Goal: Check status: Check status

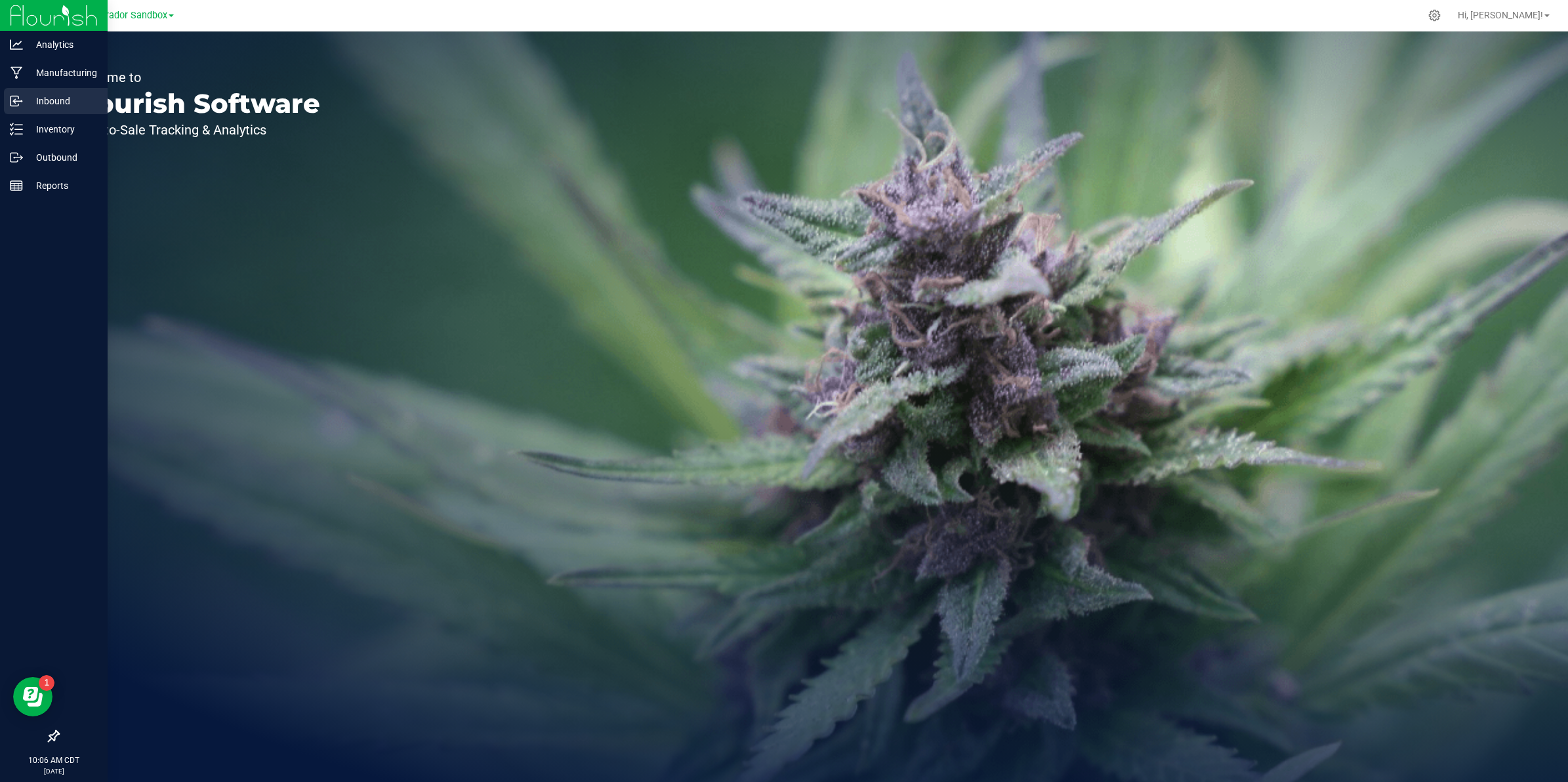
click at [23, 103] on p "Inbound" at bounding box center [62, 101] width 79 height 16
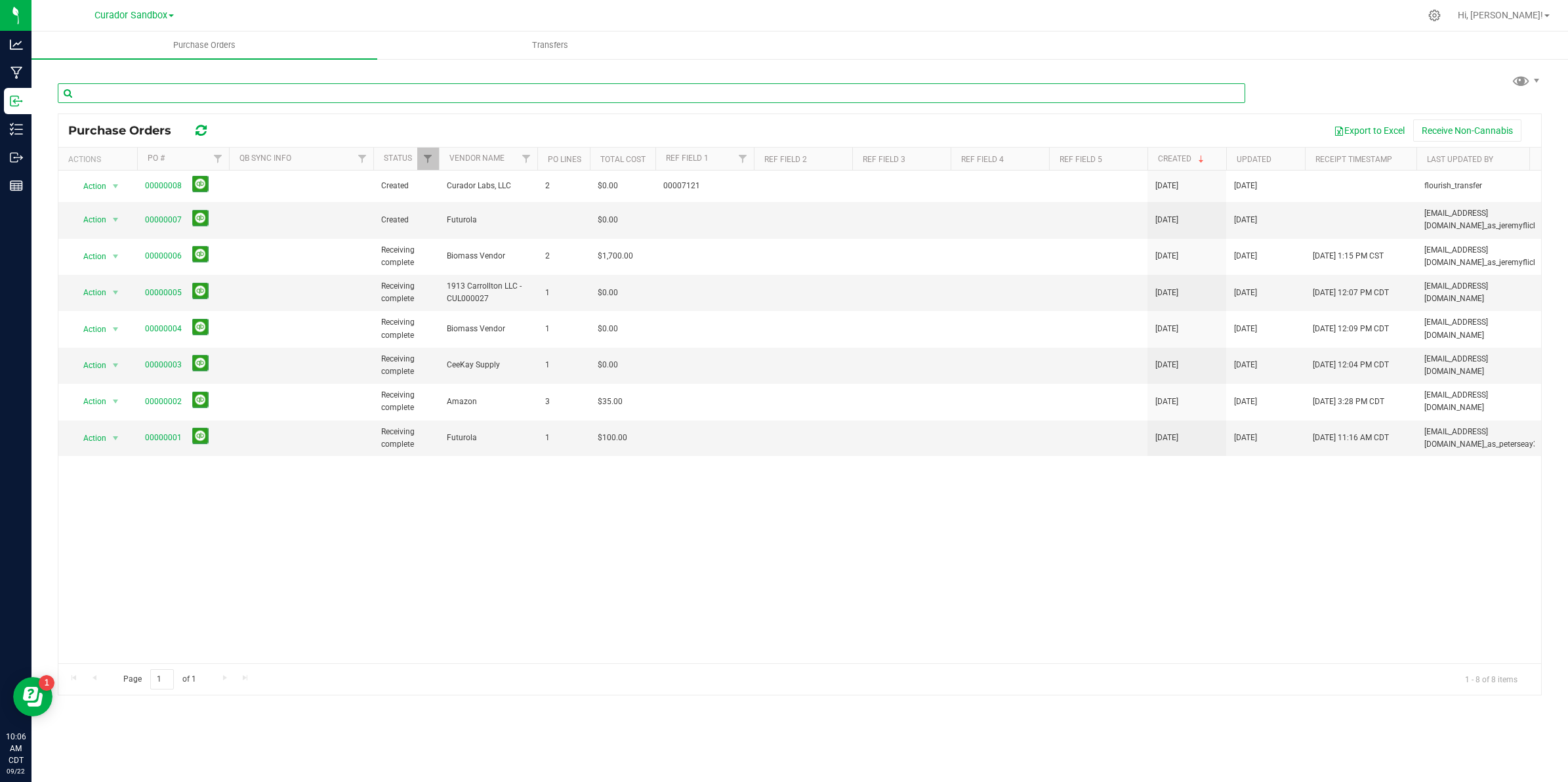
click at [142, 98] on input "text" at bounding box center [651, 93] width 1187 height 20
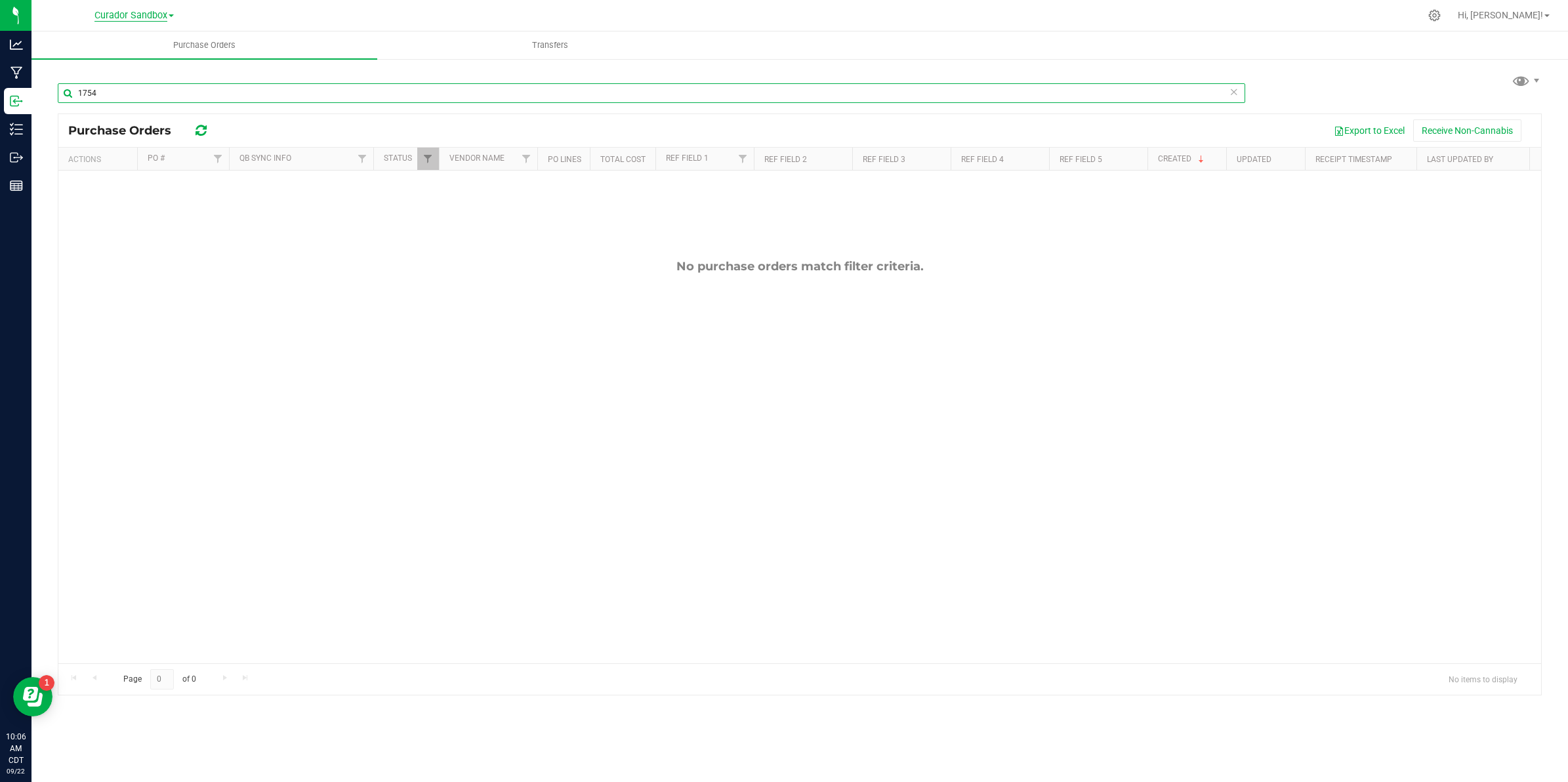
type input "1754"
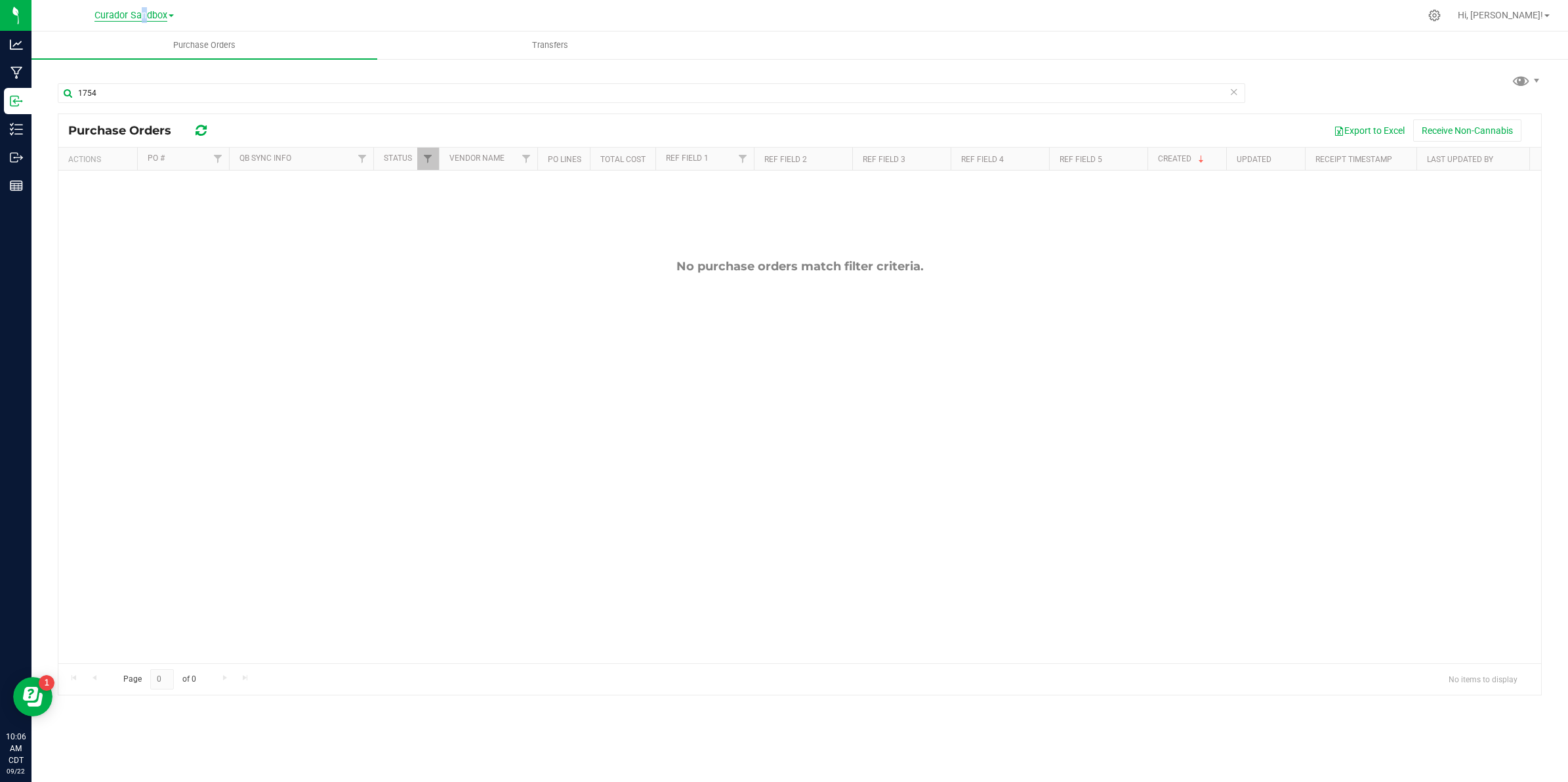
click at [137, 17] on span "Curador Sandbox" at bounding box center [131, 16] width 73 height 12
drag, startPoint x: 137, startPoint y: 17, endPoint x: 120, endPoint y: 46, distance: 33.6
click at [120, 46] on link "Curador Labs, LLC" at bounding box center [134, 46] width 192 height 18
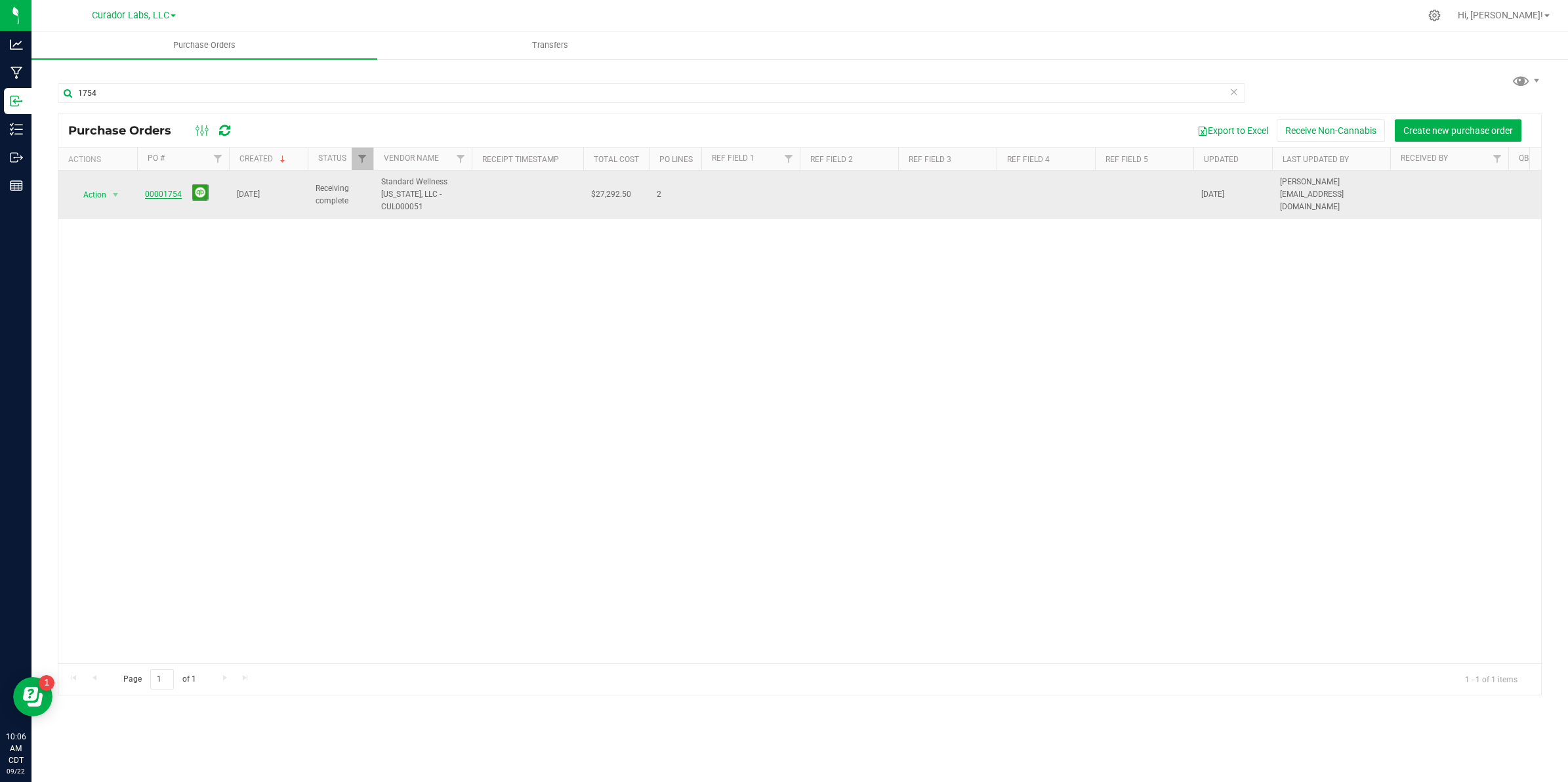
click at [162, 196] on link "00001754" at bounding box center [164, 194] width 37 height 9
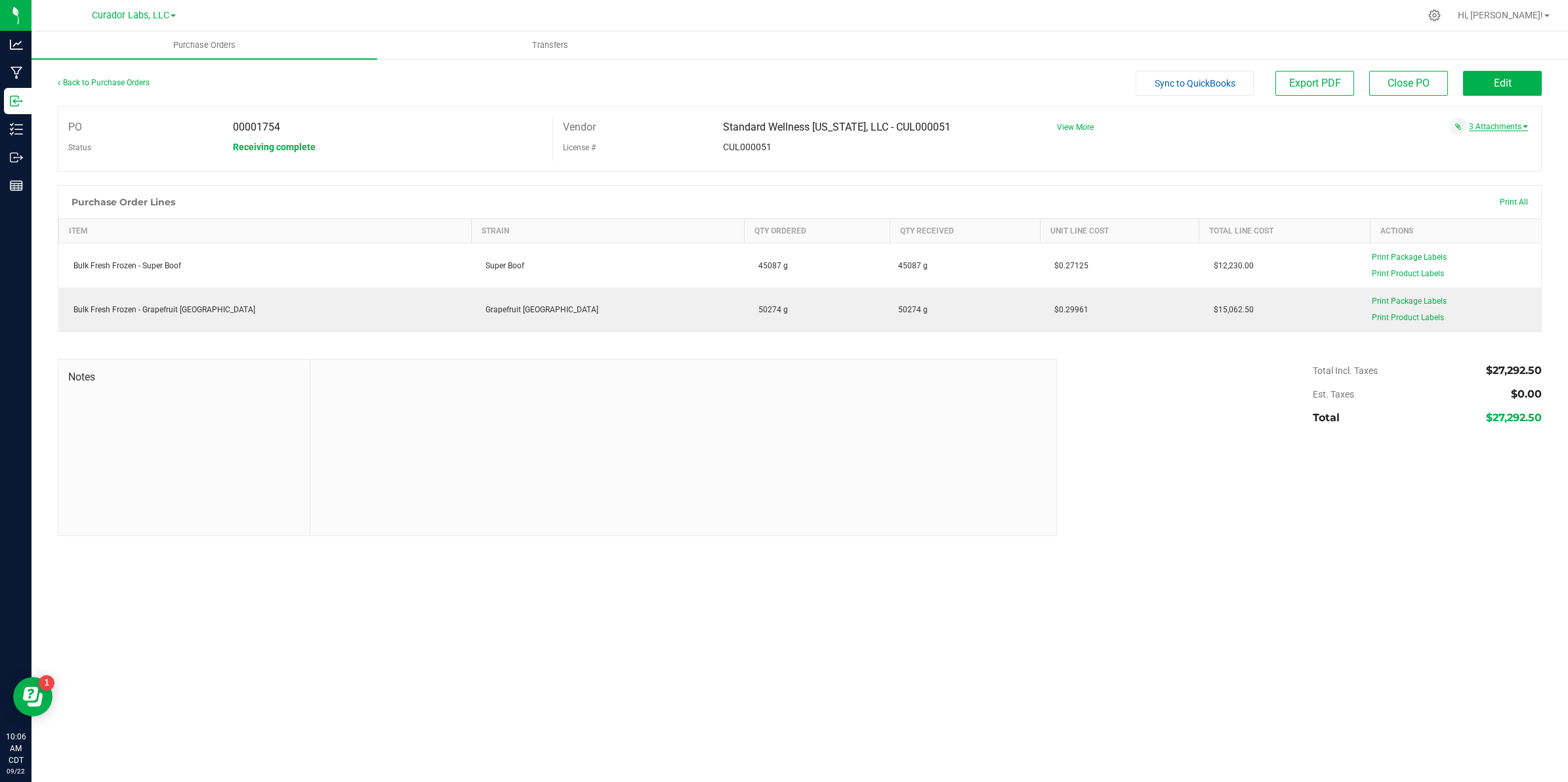
click at [1496, 126] on link "3 Attachments" at bounding box center [1498, 126] width 59 height 9
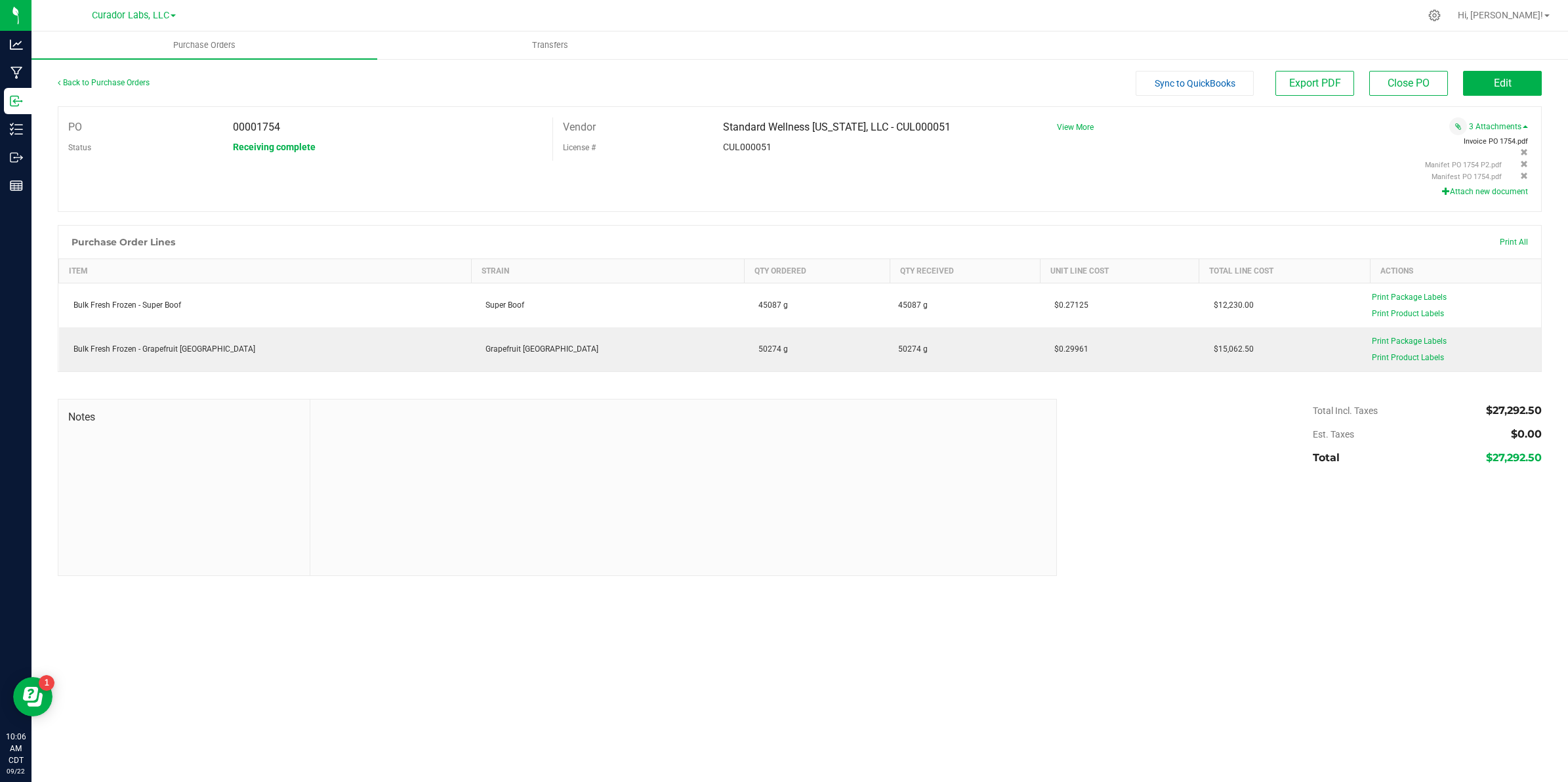
click at [1484, 144] on span "Invoice PO 1754.pdf" at bounding box center [1496, 141] width 64 height 9
click at [86, 79] on link "Back to Purchase Orders" at bounding box center [103, 82] width 92 height 9
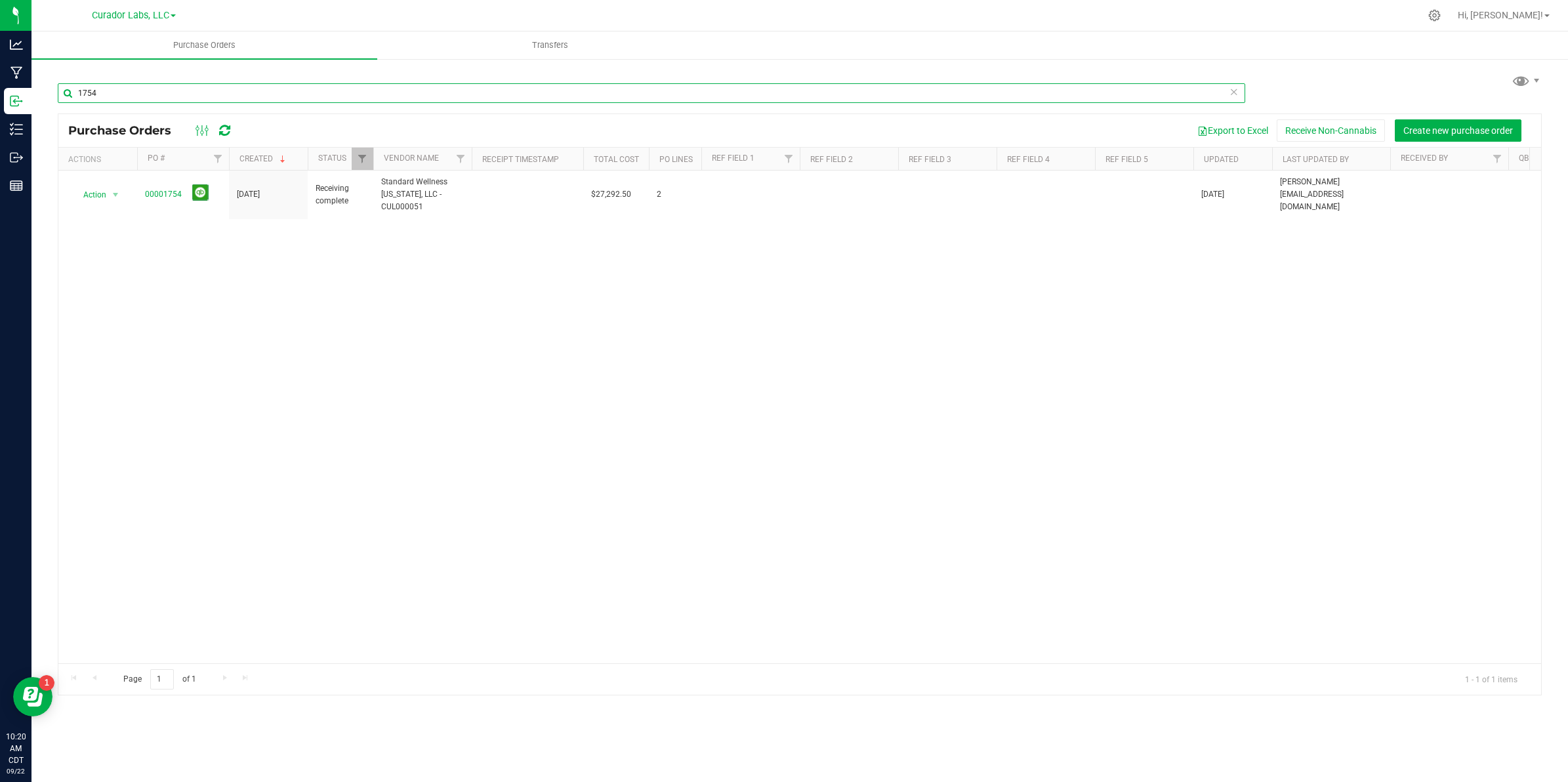
click at [109, 96] on input "1754" at bounding box center [651, 93] width 1187 height 20
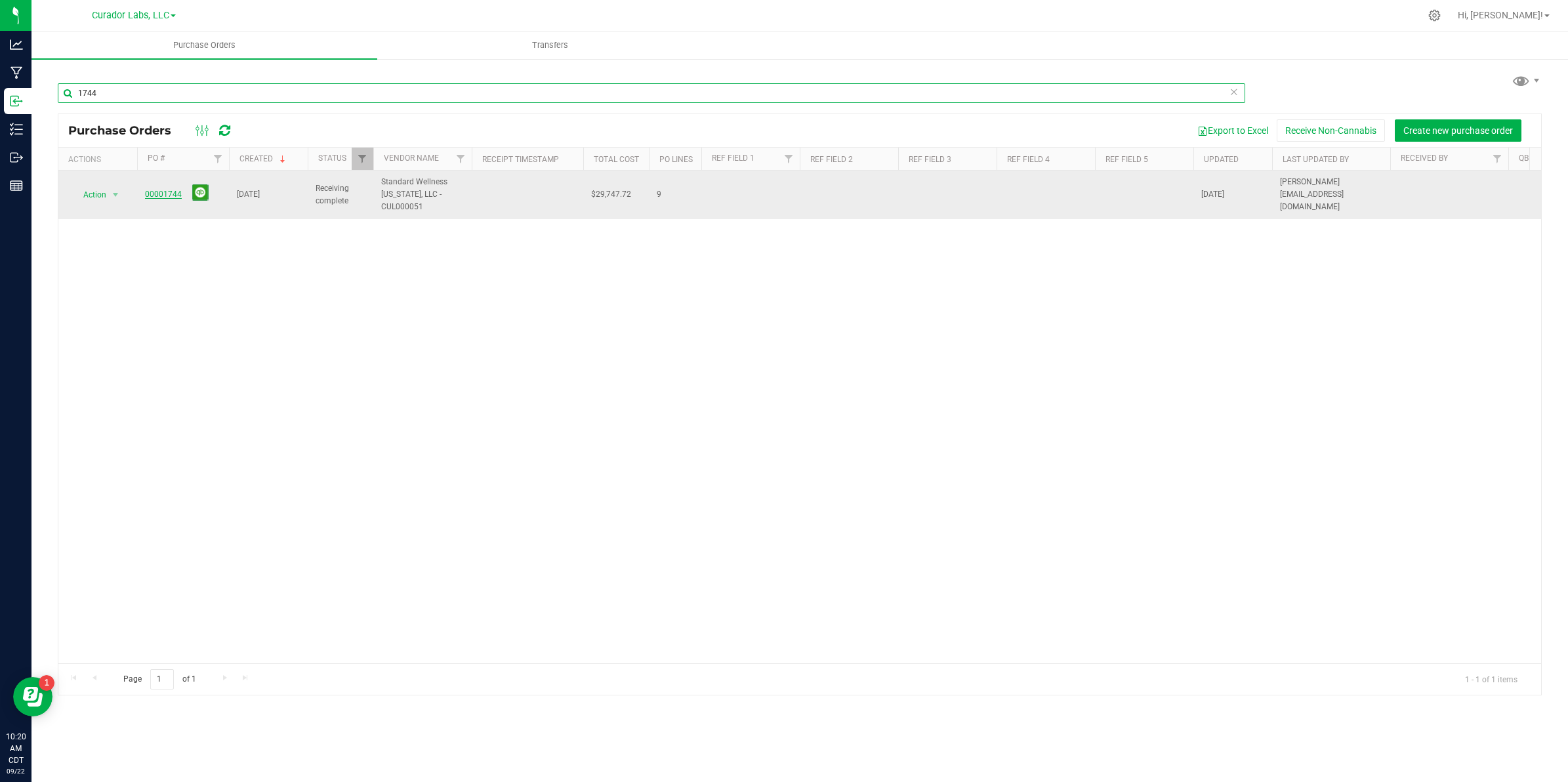
type input "1744"
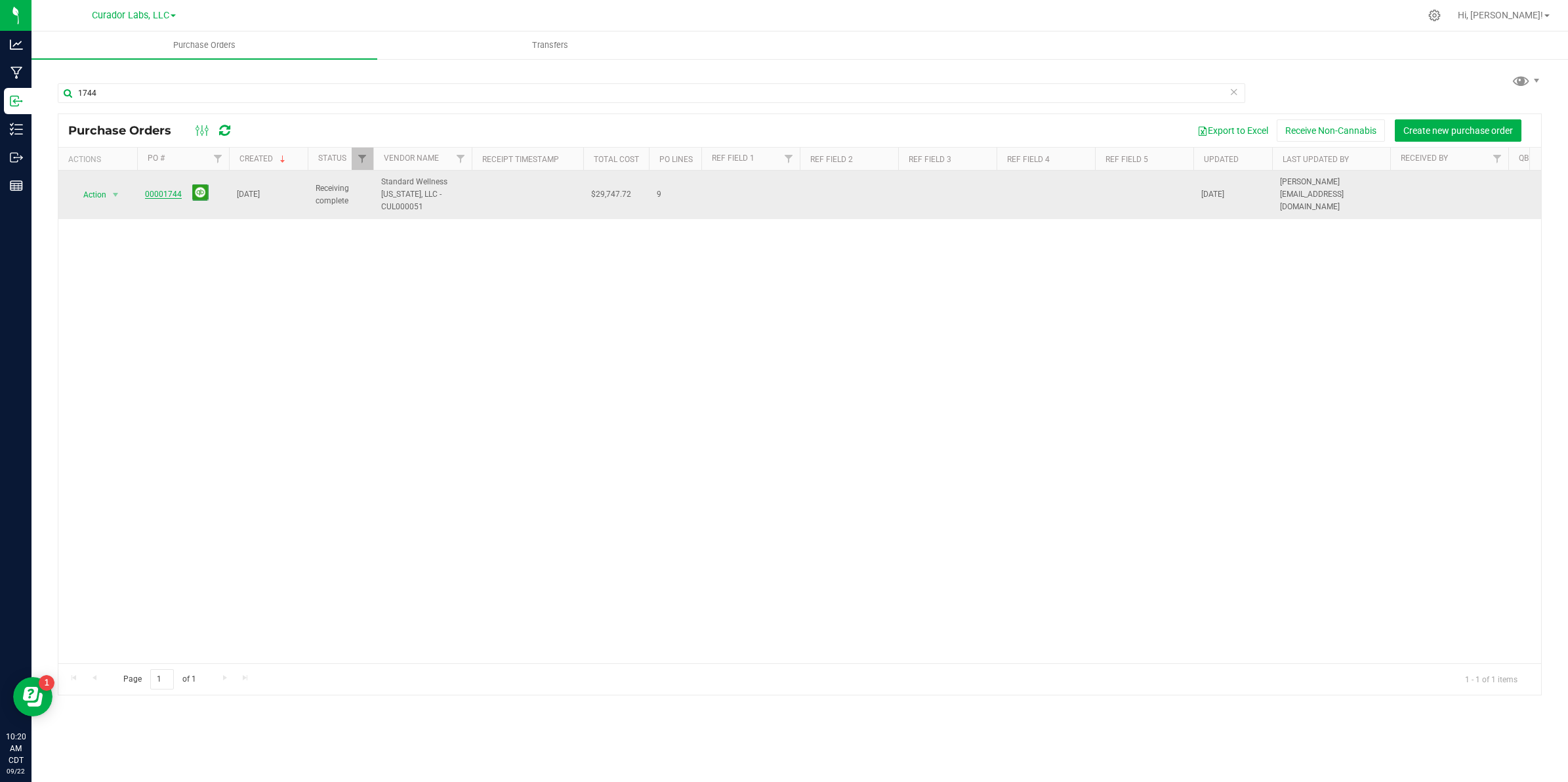
click at [155, 198] on link "00001744" at bounding box center [164, 194] width 37 height 9
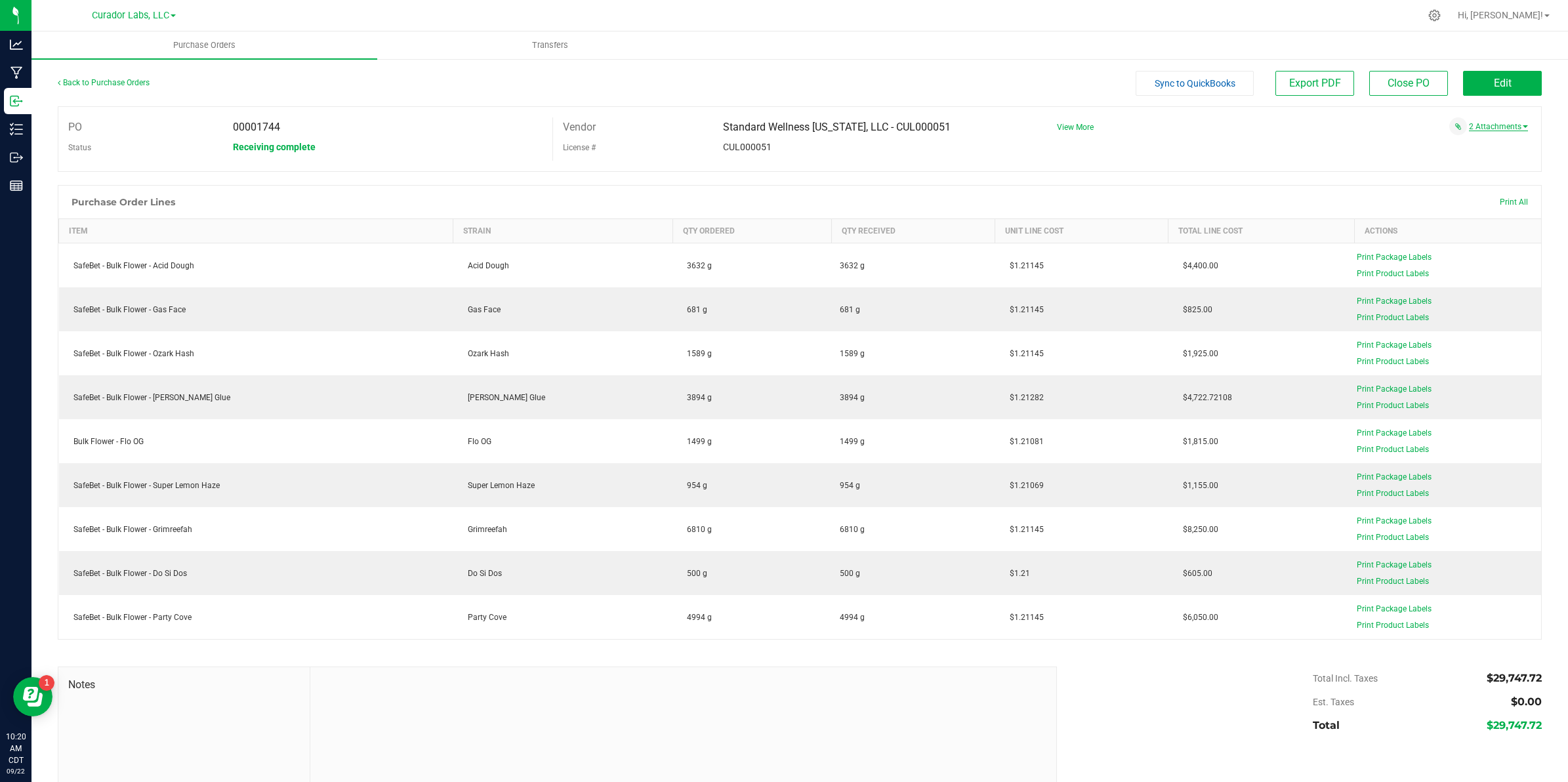
click at [1480, 130] on link "2 Attachments" at bounding box center [1498, 126] width 59 height 9
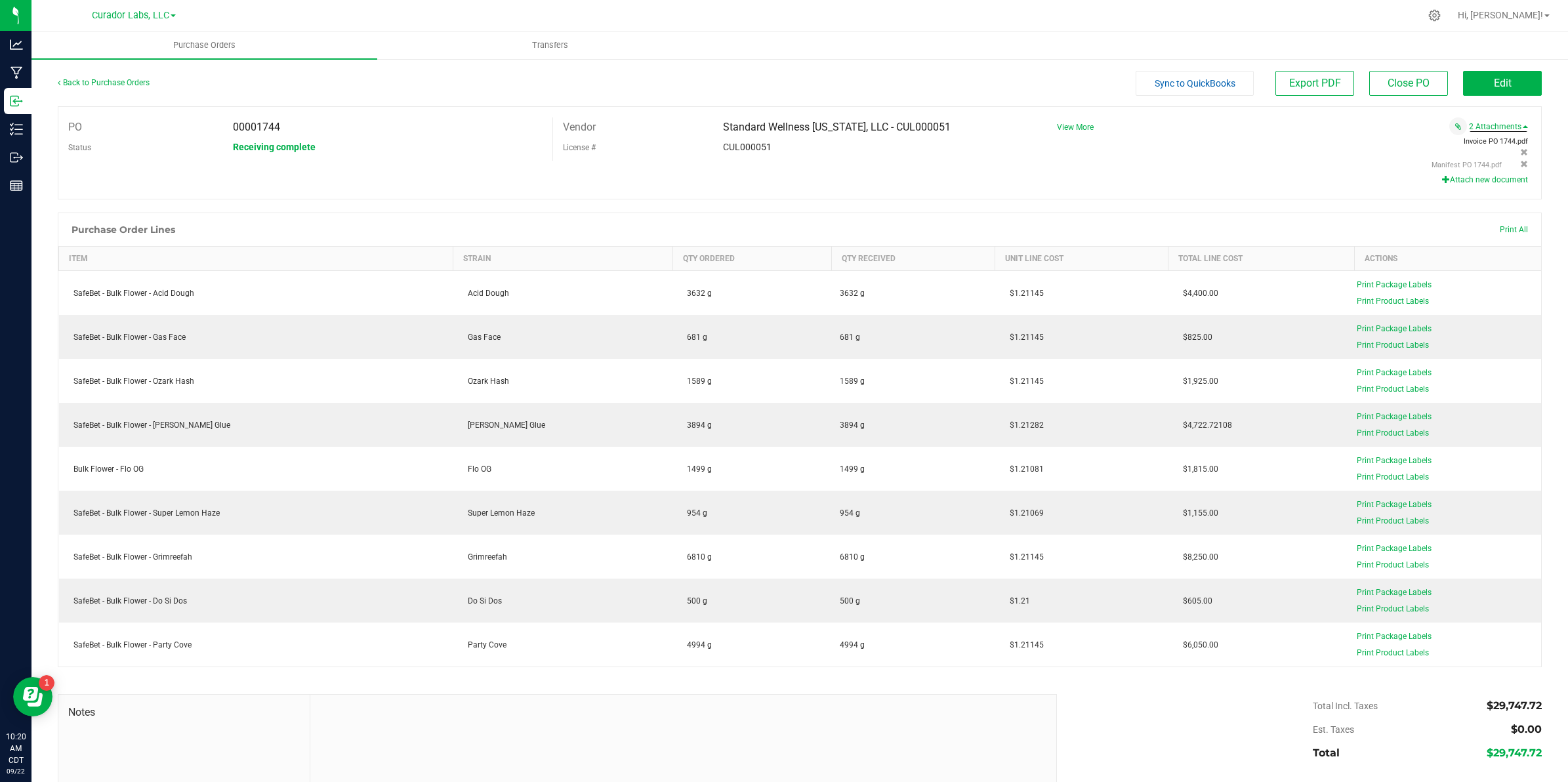
click at [1464, 138] on span "Invoice PO 1744.pdf" at bounding box center [1496, 141] width 64 height 9
click at [106, 86] on div "Back to Purchase Orders" at bounding box center [243, 83] width 371 height 23
click at [106, 79] on link "Back to Purchase Orders" at bounding box center [103, 82] width 92 height 9
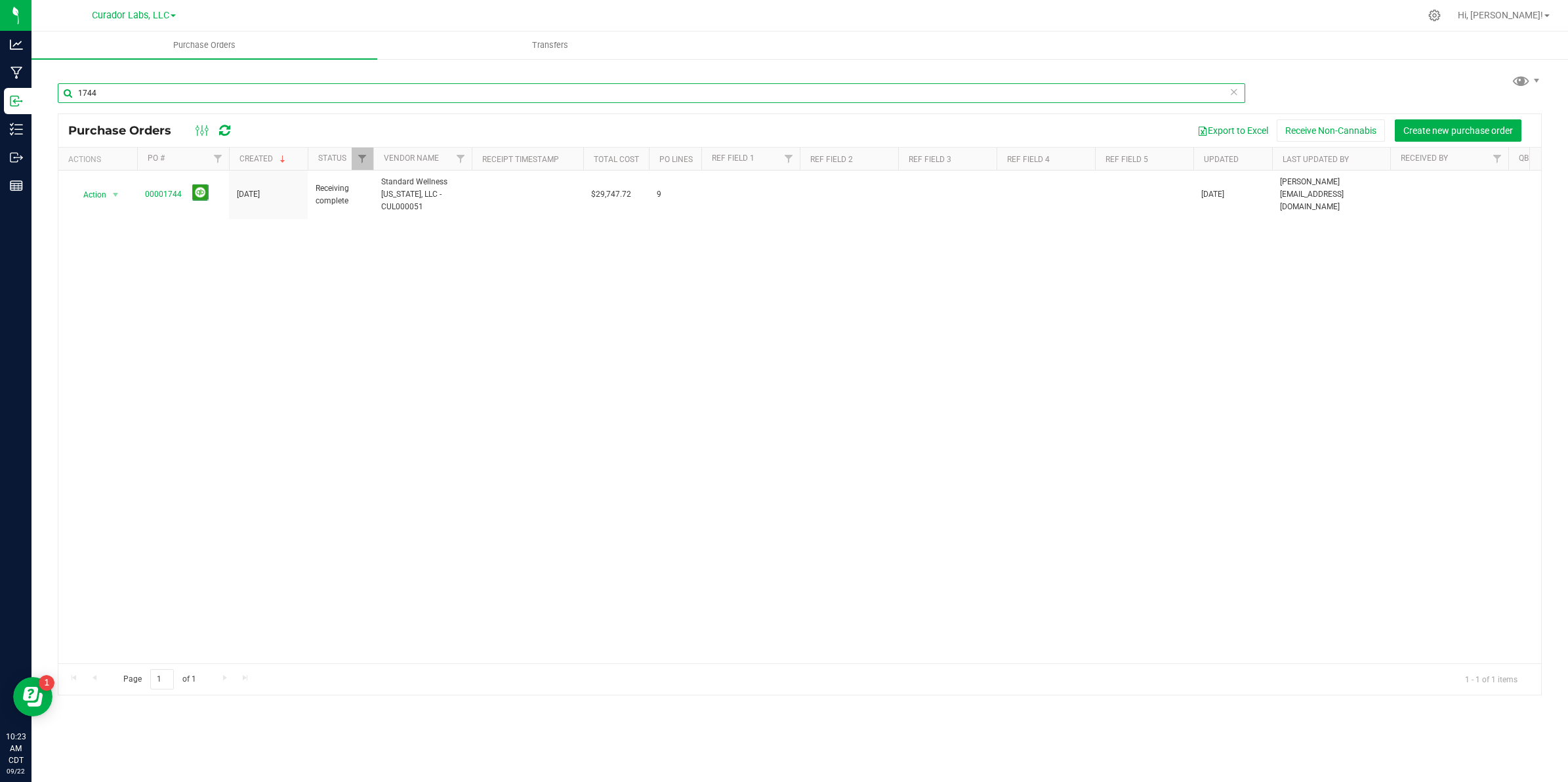
click at [154, 97] on input "1744" at bounding box center [651, 93] width 1187 height 20
type input "1739"
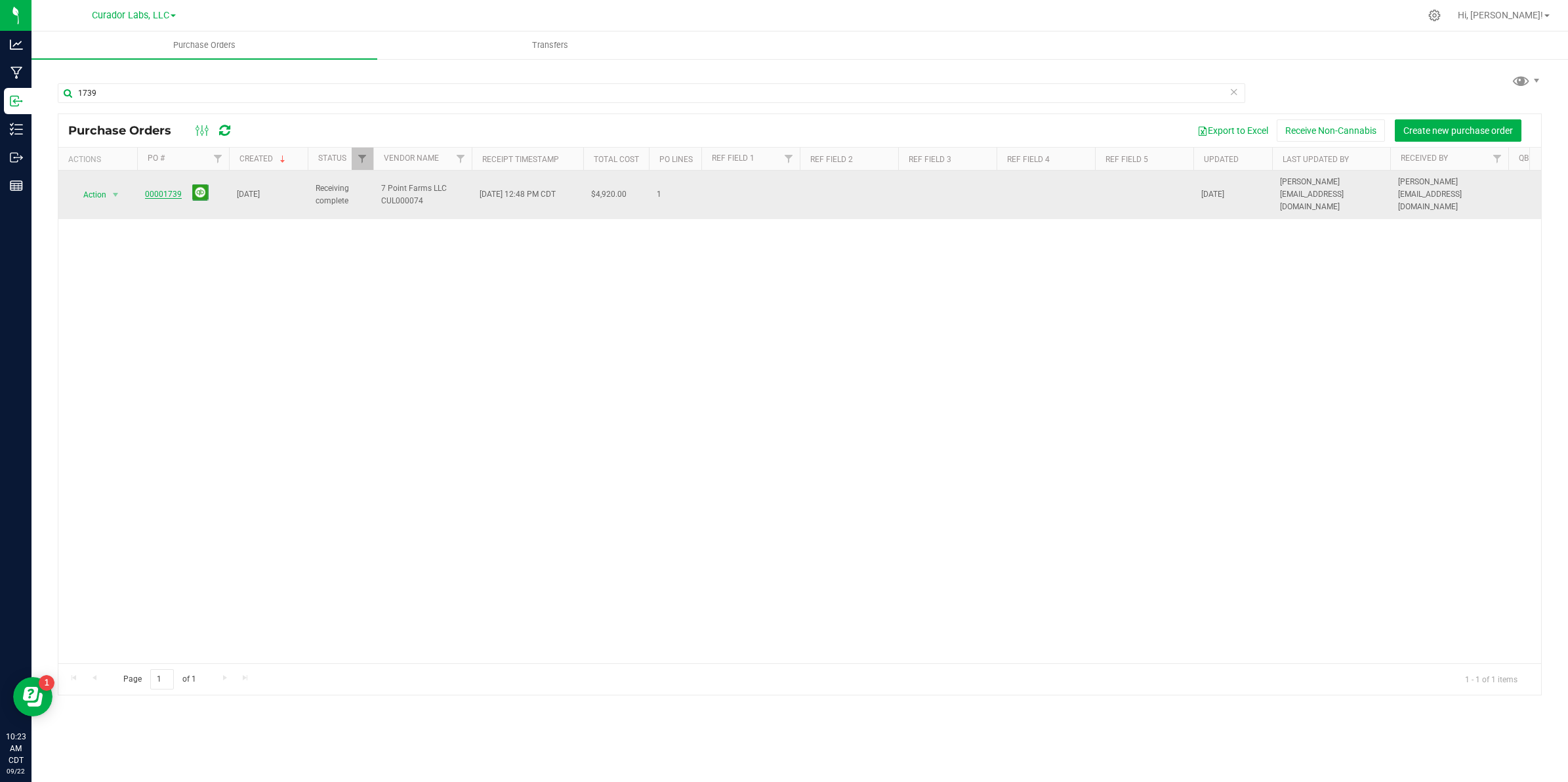
click at [164, 190] on link "00001739" at bounding box center [164, 194] width 37 height 9
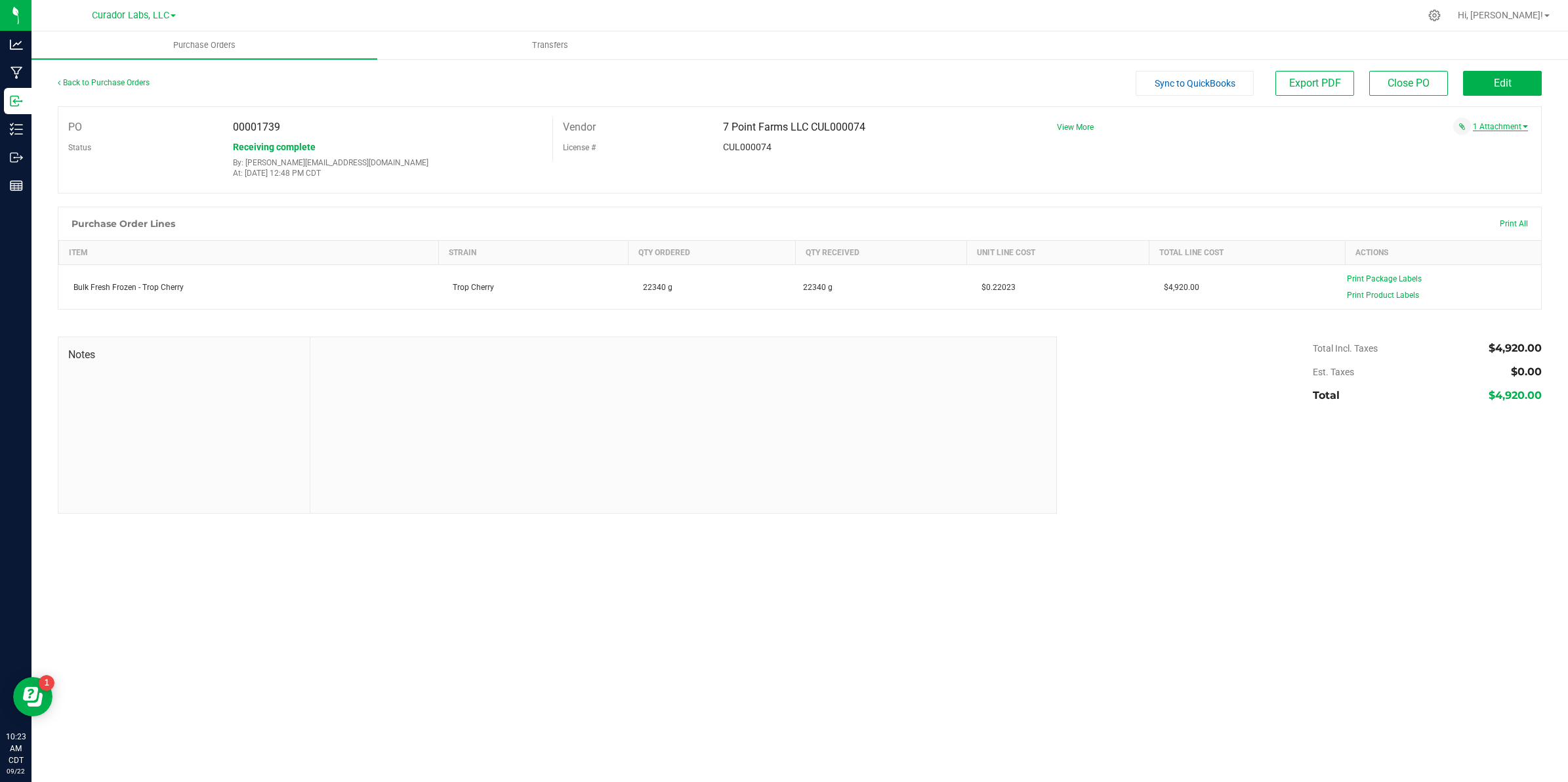
click at [1481, 126] on link "1 Attachment" at bounding box center [1500, 126] width 56 height 9
